Goal: Transaction & Acquisition: Purchase product/service

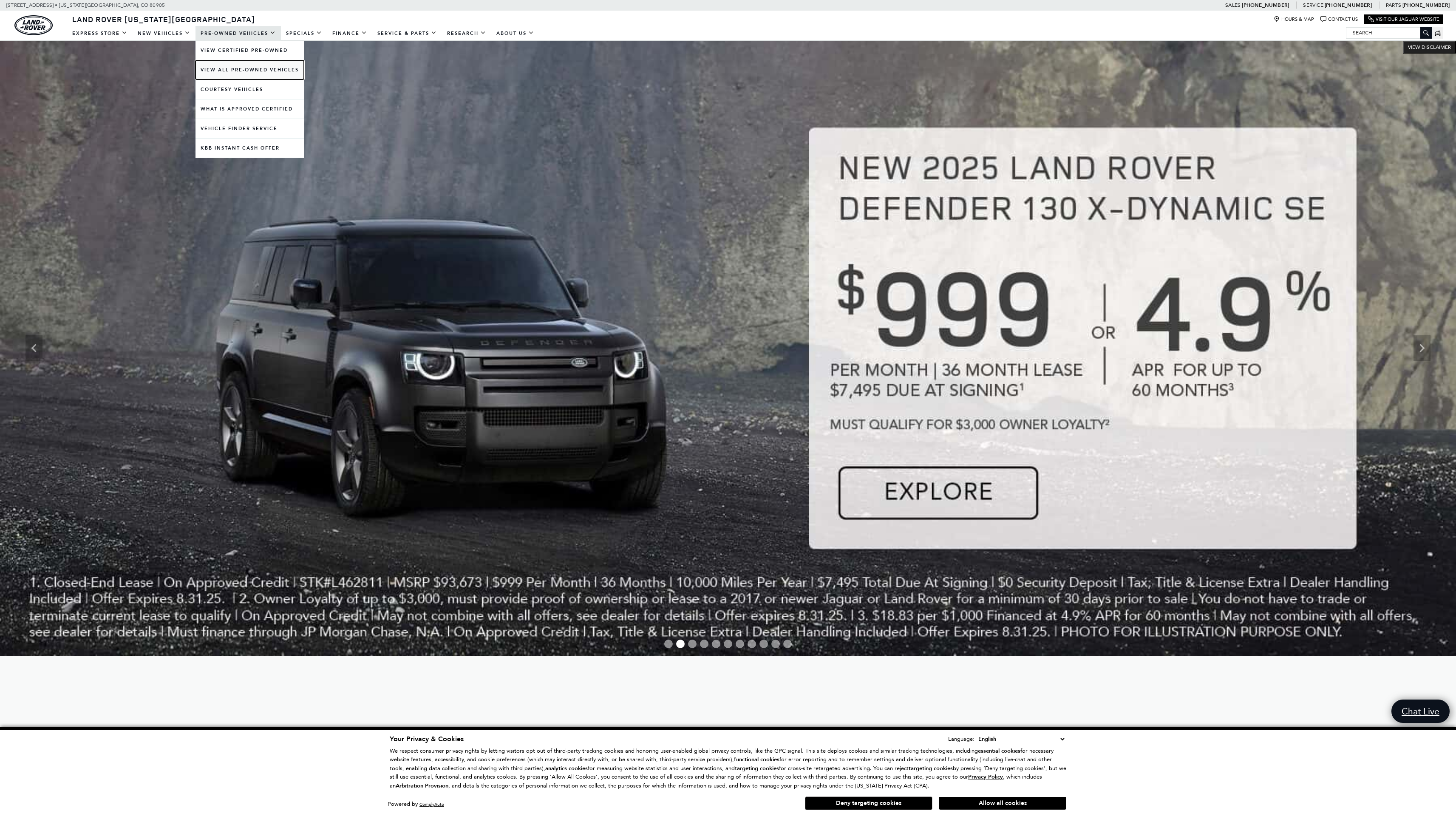
click at [244, 70] on link "View All Pre-Owned Vehicles" at bounding box center [249, 70] width 108 height 19
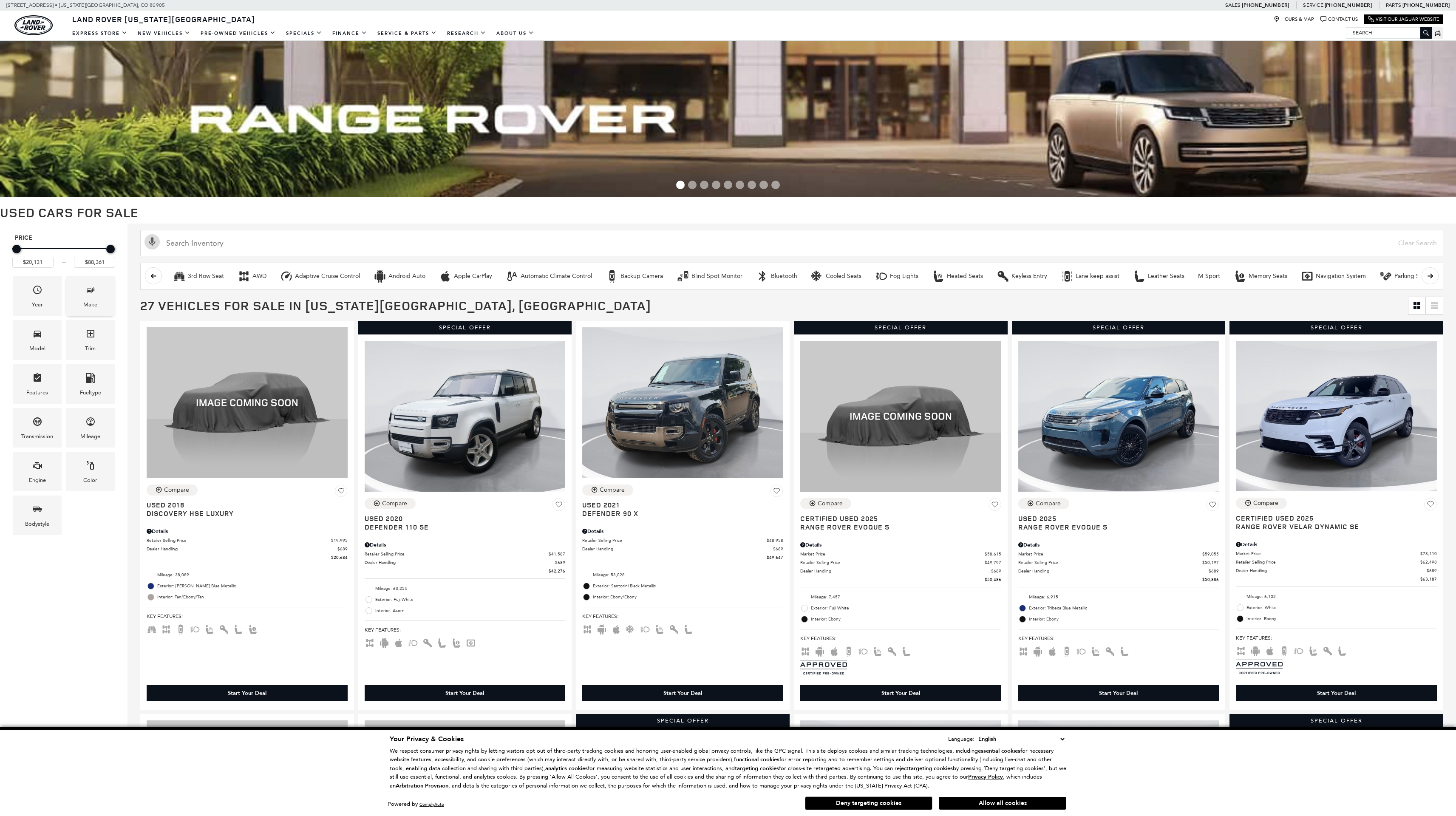
click at [93, 302] on div "Make" at bounding box center [90, 305] width 14 height 9
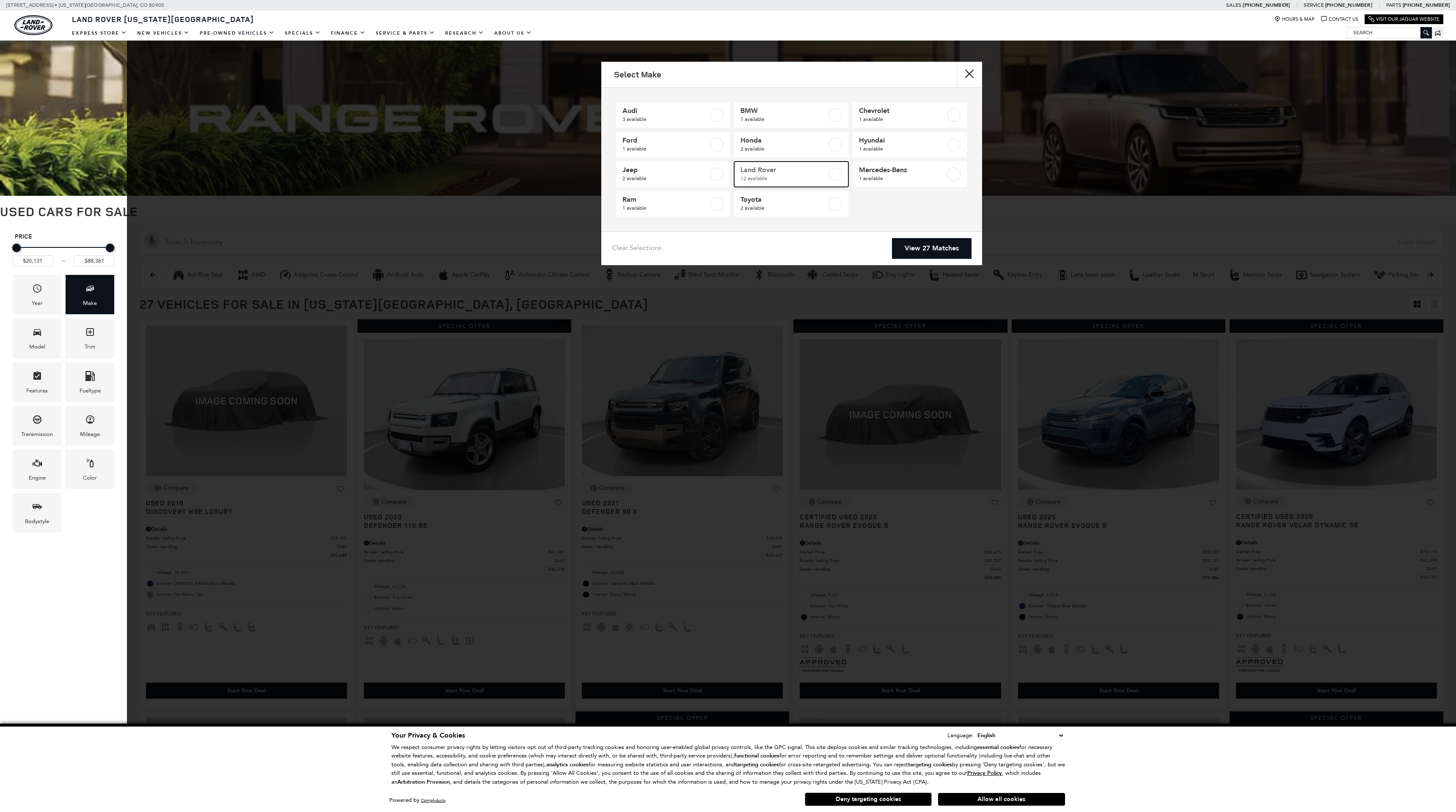
click at [828, 172] on link "Land Rover 12 available" at bounding box center [791, 174] width 114 height 25
type input "$20,684"
checkbox input "true"
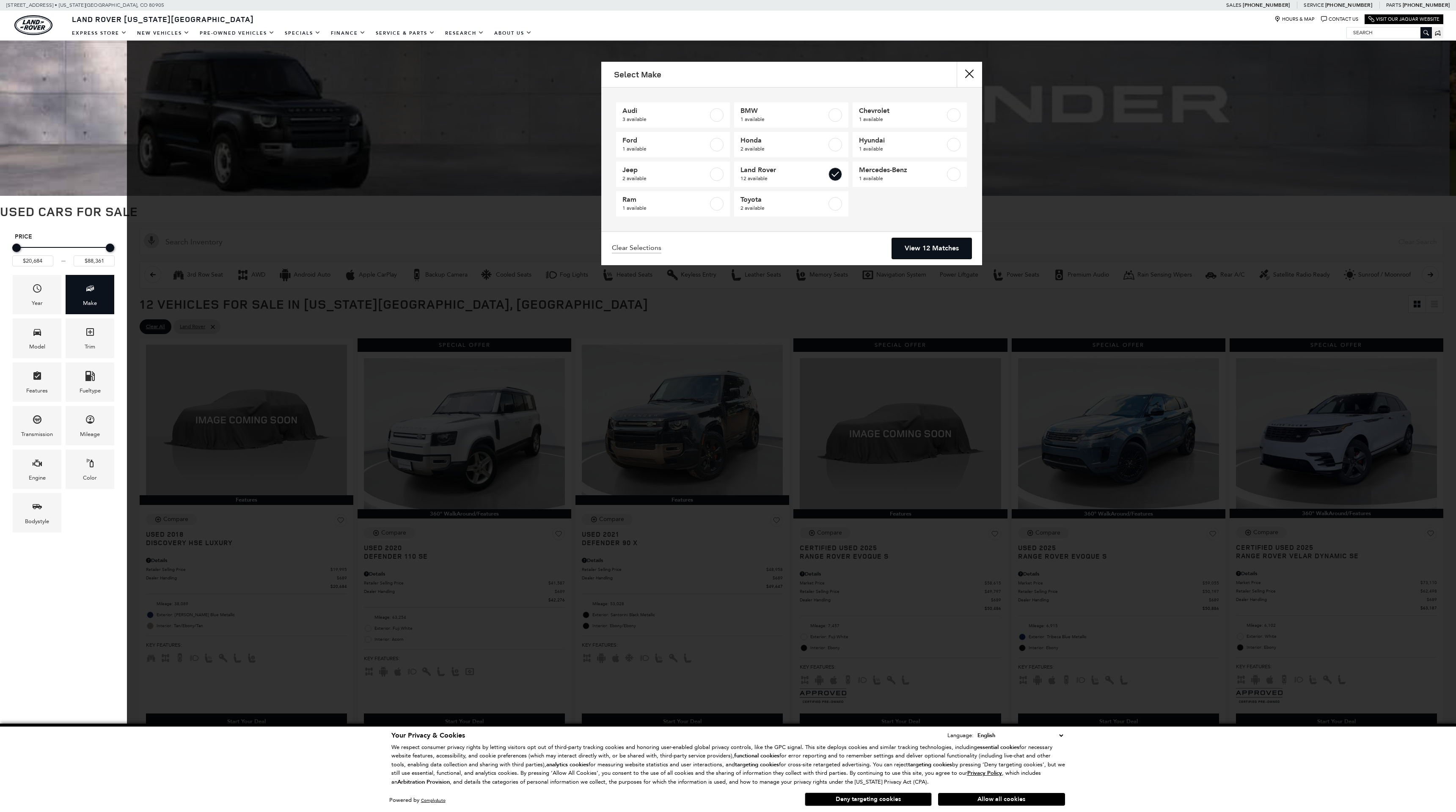
click at [917, 242] on link "View 12 Matches" at bounding box center [931, 248] width 80 height 21
